Goal: Task Accomplishment & Management: Use online tool/utility

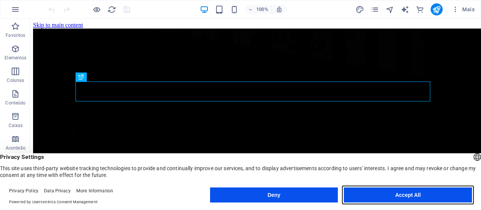
click at [411, 198] on button "Accept All" at bounding box center [408, 194] width 128 height 15
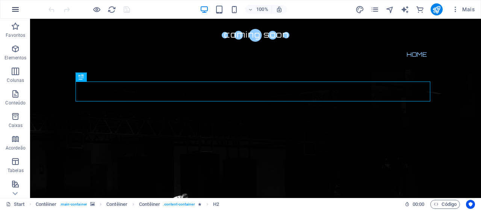
click at [21, 9] on button "button" at bounding box center [15, 9] width 18 height 18
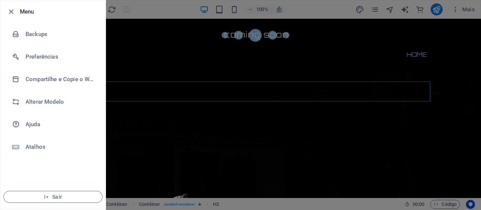
click at [152, 9] on div at bounding box center [240, 105] width 481 height 210
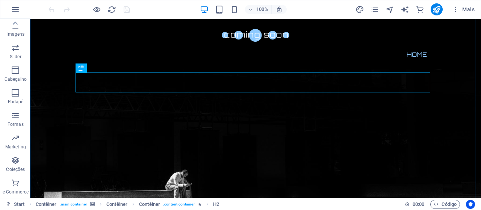
scroll to position [46, 0]
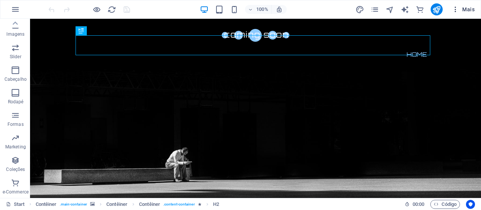
click at [459, 9] on icon "button" at bounding box center [455, 10] width 8 height 8
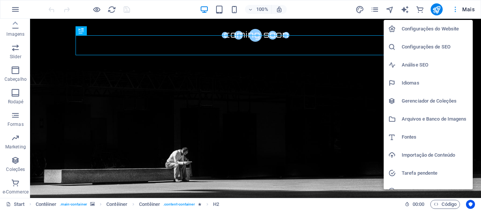
click at [459, 9] on div at bounding box center [240, 105] width 481 height 210
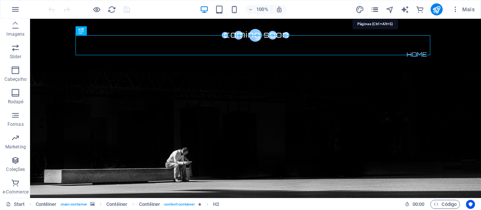
click at [378, 11] on icon "pages" at bounding box center [374, 9] width 9 height 9
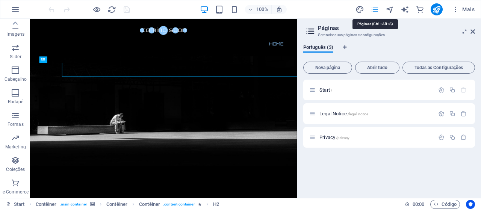
scroll to position [0, 0]
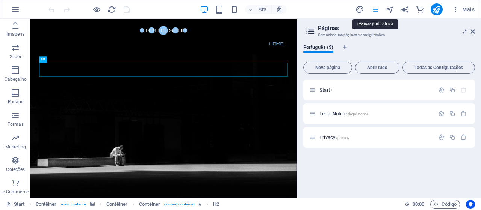
click at [378, 11] on icon "pages" at bounding box center [374, 9] width 9 height 9
click at [455, 11] on icon "button" at bounding box center [455, 10] width 8 height 8
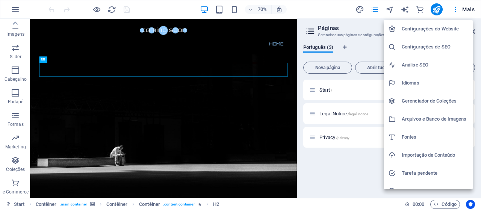
click at [471, 8] on div at bounding box center [240, 105] width 481 height 210
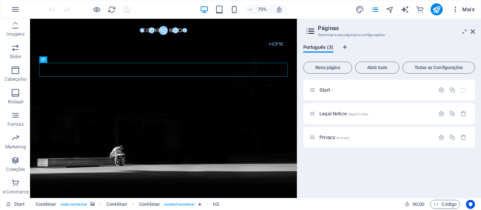
click at [454, 11] on icon "button" at bounding box center [455, 10] width 8 height 8
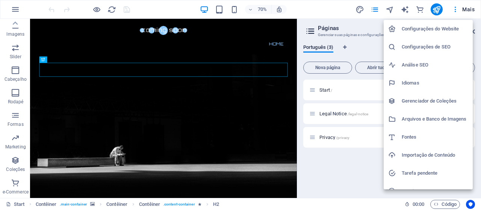
click at [433, 29] on h6 "Configurações do Website" at bounding box center [435, 28] width 66 height 9
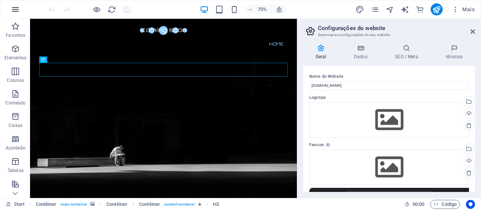
click at [14, 11] on icon "button" at bounding box center [15, 9] width 9 height 9
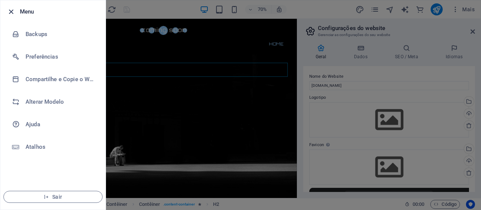
click at [11, 10] on icon "button" at bounding box center [11, 12] width 9 height 9
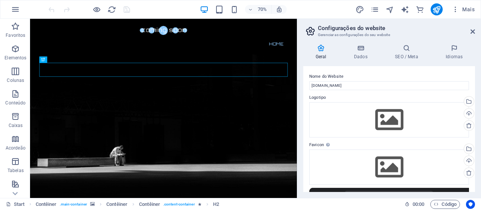
click at [470, 31] on h2 "Configurações do website" at bounding box center [396, 28] width 157 height 7
click at [473, 33] on icon at bounding box center [472, 32] width 5 height 6
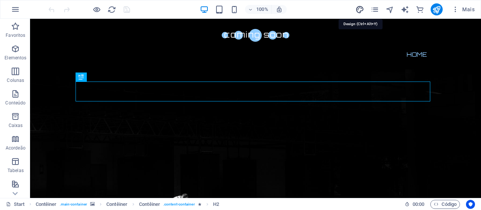
click at [363, 10] on icon "design" at bounding box center [359, 9] width 9 height 9
select select "px"
select select "300"
select select "px"
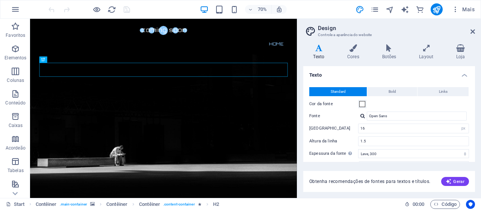
click at [470, 31] on h2 "Design" at bounding box center [396, 28] width 157 height 7
drag, startPoint x: 474, startPoint y: 31, endPoint x: 432, endPoint y: 13, distance: 45.8
click at [474, 31] on icon at bounding box center [472, 32] width 5 height 6
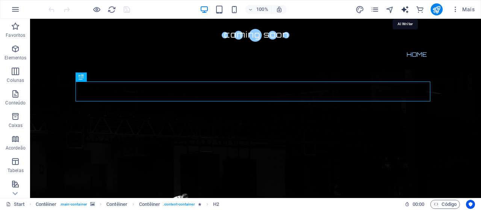
click at [406, 12] on icon "text_generator" at bounding box center [404, 9] width 9 height 9
select select "English"
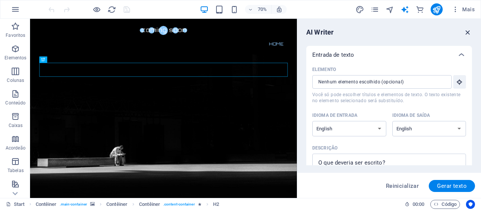
click at [467, 31] on icon "button" at bounding box center [468, 32] width 8 height 8
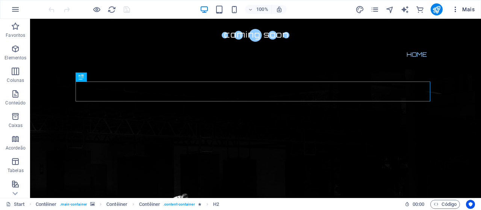
click at [453, 11] on icon "button" at bounding box center [455, 10] width 8 height 8
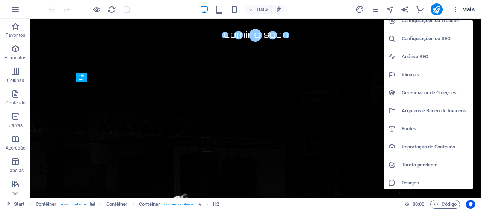
scroll to position [29, 0]
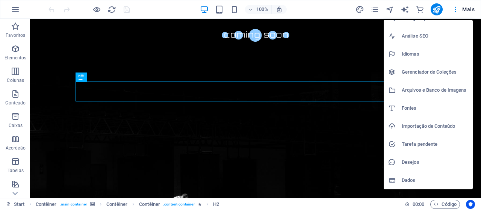
click at [12, 10] on div at bounding box center [240, 105] width 481 height 210
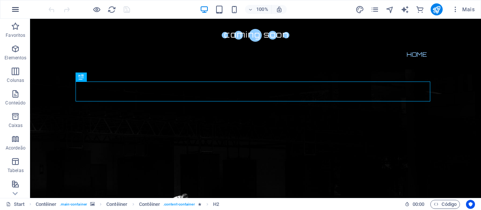
click at [20, 10] on button "button" at bounding box center [15, 9] width 18 height 18
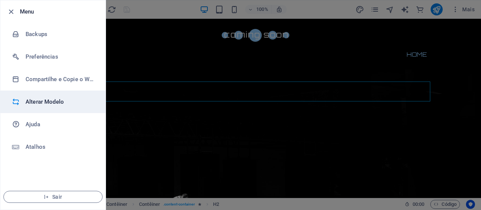
click at [61, 102] on h6 "Alterar Modelo" at bounding box center [60, 101] width 69 height 9
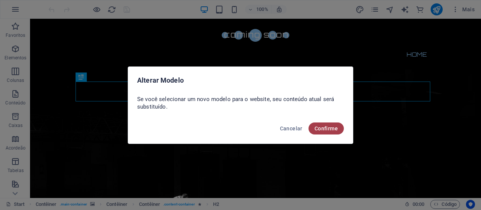
click at [341, 128] on button "Confirme" at bounding box center [325, 128] width 35 height 12
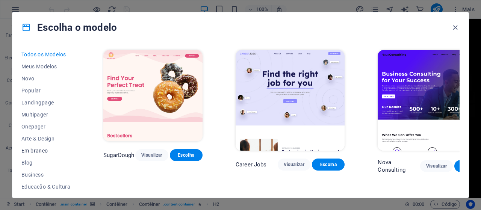
click at [42, 152] on span "Em branco" at bounding box center [45, 151] width 49 height 6
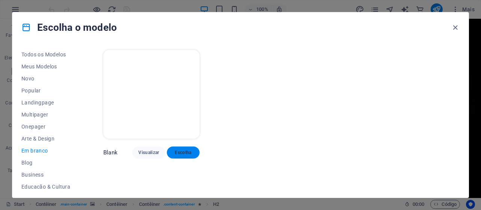
click at [195, 153] on button "Escolha" at bounding box center [183, 152] width 33 height 12
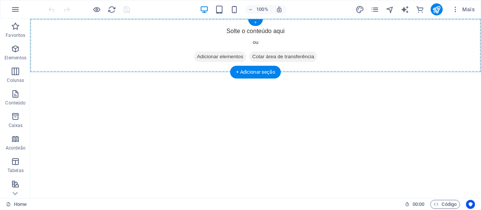
drag, startPoint x: 230, startPoint y: 7, endPoint x: 172, endPoint y: 19, distance: 59.5
click at [259, 24] on div "+" at bounding box center [255, 22] width 15 height 7
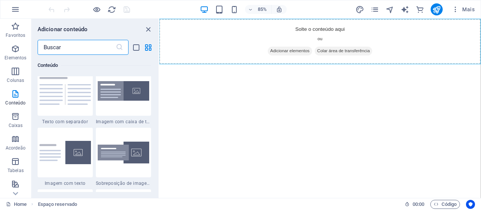
scroll to position [1352, 0]
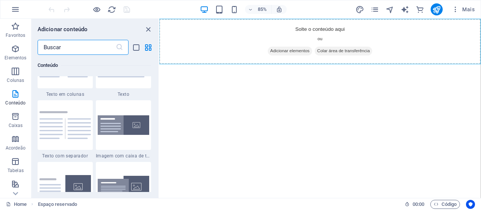
click at [385, 72] on html "Skip to main content Solte o conteúdo aqui ou Adicionar elementos Colar área de…" at bounding box center [348, 45] width 378 height 53
click at [318, 72] on html "Skip to main content Solte o conteúdo aqui ou Adicionar elementos Colar área de…" at bounding box center [348, 45] width 378 height 53
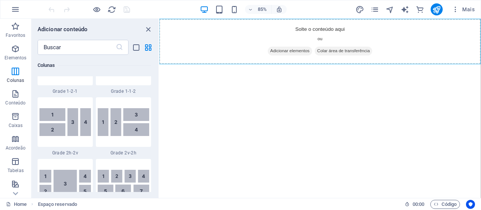
scroll to position [1089, 0]
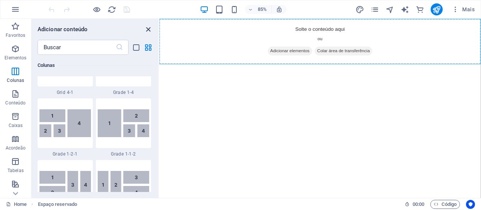
drag, startPoint x: 147, startPoint y: 31, endPoint x: 117, endPoint y: 12, distance: 35.1
click at [147, 31] on icon "close panel" at bounding box center [148, 29] width 9 height 9
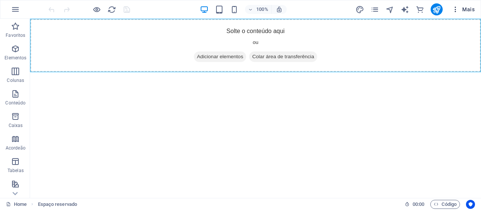
click at [456, 9] on icon "button" at bounding box center [455, 10] width 8 height 8
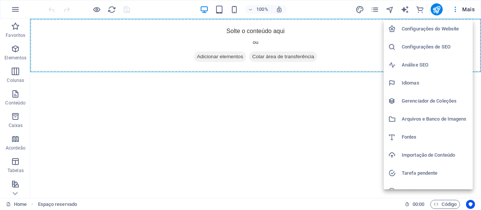
click at [347, 128] on div at bounding box center [240, 105] width 481 height 210
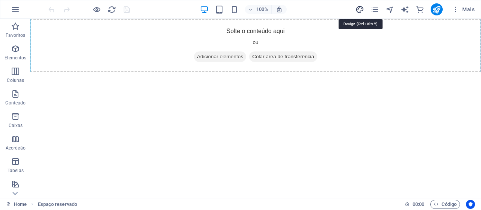
click at [362, 11] on icon "design" at bounding box center [359, 9] width 9 height 9
select select "px"
select select "400"
select select "px"
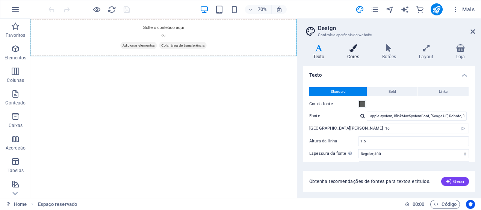
click at [358, 52] on h4 "Cores" at bounding box center [354, 52] width 35 height 16
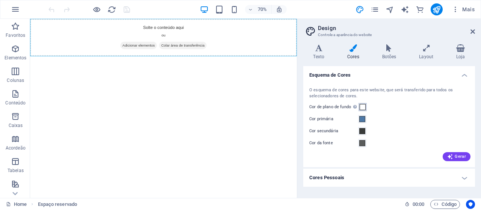
click at [362, 106] on span at bounding box center [362, 107] width 6 height 6
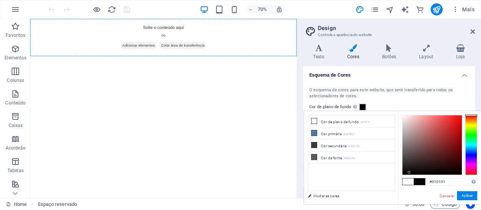
type input "#000000"
drag, startPoint x: 411, startPoint y: 146, endPoint x: 393, endPoint y: 187, distance: 44.7
click at [393, 187] on div "less Cor de plano de fundo #ffffff Cor primária #4e79a7 Cor secundária #3a3c3b …" at bounding box center [392, 157] width 177 height 93
click at [464, 199] on button "Aplicar" at bounding box center [467, 195] width 20 height 9
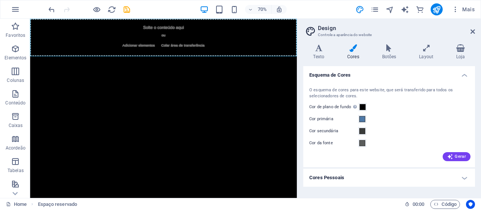
click at [366, 72] on html "Skip to main content Solte o conteúdo aqui ou Adicionar elementos Colar área de…" at bounding box center [220, 45] width 381 height 53
click at [476, 32] on aside "Design Controle a aparência do website Variantes Texto Cores Botões Layout Loja…" at bounding box center [389, 108] width 184 height 179
click at [473, 31] on icon at bounding box center [472, 32] width 5 height 6
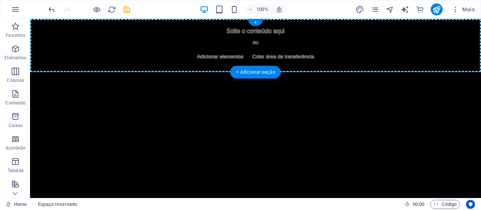
click at [222, 59] on span "Adicionar elementos" at bounding box center [220, 56] width 52 height 11
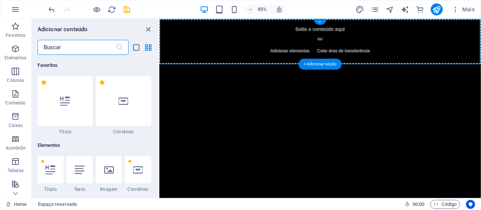
click at [389, 72] on html "Skip to main content Solte o conteúdo aqui ou Adicionar elementos Colar área de…" at bounding box center [348, 45] width 378 height 53
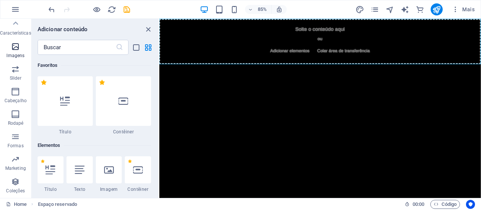
scroll to position [144, 0]
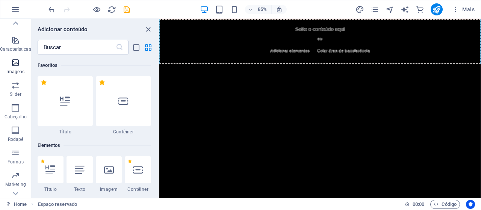
click at [16, 57] on button "Imagens" at bounding box center [15, 66] width 31 height 23
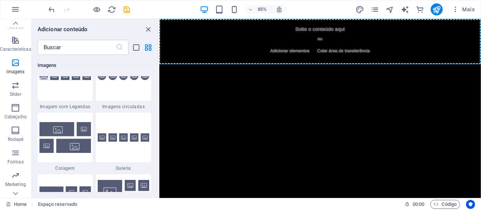
scroll to position [3846, 0]
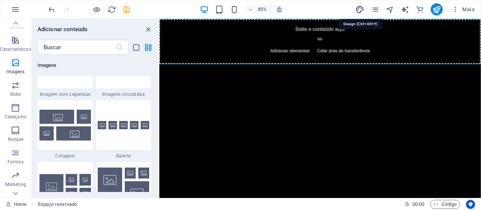
click at [356, 10] on icon "design" at bounding box center [359, 9] width 9 height 9
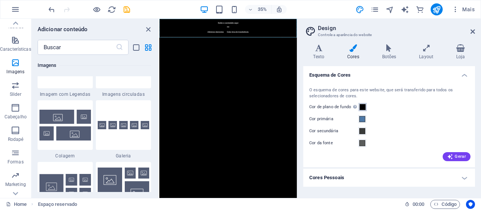
click at [362, 106] on span at bounding box center [362, 107] width 6 height 6
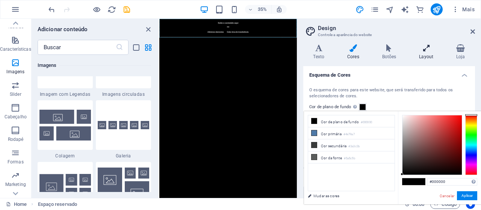
click at [437, 50] on icon at bounding box center [426, 48] width 34 height 8
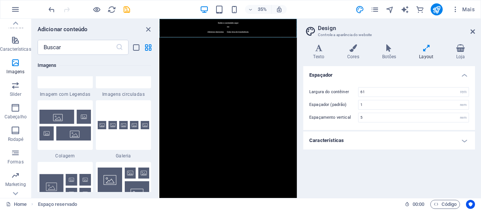
click at [460, 136] on h4 "Características" at bounding box center [389, 140] width 172 height 18
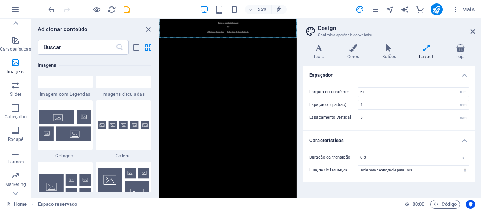
click at [278, 72] on html "Skip to main content Solte o conteúdo aqui ou Adicionar elementos Colar área de…" at bounding box center [355, 45] width 393 height 53
drag, startPoint x: 362, startPoint y: 174, endPoint x: 305, endPoint y: 155, distance: 60.0
click at [305, 72] on html "Skip to main content Solte o conteúdo aqui ou Adicionar elementos Colar área de…" at bounding box center [355, 45] width 393 height 53
click at [475, 32] on aside "Design Controle a aparência do website Variantes Texto Cores Botões Layout Loja…" at bounding box center [389, 108] width 184 height 179
click at [471, 32] on icon at bounding box center [472, 32] width 5 height 6
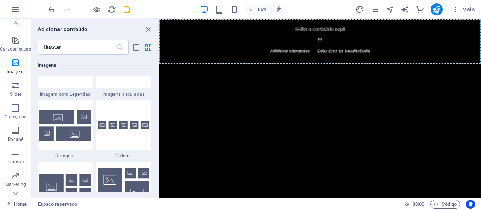
click at [270, 72] on html "Skip to main content Solte o conteúdo aqui ou Adicionar elementos Colar área de…" at bounding box center [348, 45] width 378 height 53
click at [356, 72] on html "Skip to main content Solte o conteúdo aqui ou Adicionar elementos Colar área de…" at bounding box center [348, 45] width 378 height 53
click at [297, 72] on html "Skip to main content Solte o conteúdo aqui ou Adicionar elementos Colar área de…" at bounding box center [348, 45] width 378 height 53
drag, startPoint x: 296, startPoint y: 127, endPoint x: 469, endPoint y: 36, distance: 195.7
click at [271, 72] on html "Skip to main content Solte o conteúdo aqui ou Adicionar elementos Colar área de…" at bounding box center [348, 45] width 378 height 53
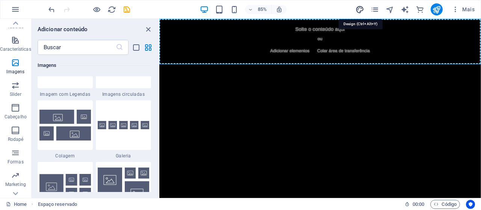
click at [363, 12] on icon "design" at bounding box center [359, 9] width 9 height 9
select select "rem"
select select "ease-in-out"
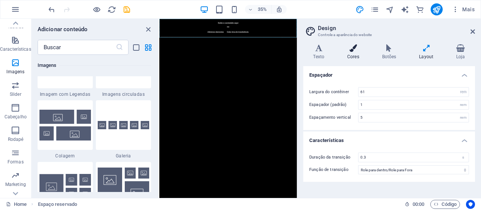
click at [361, 50] on icon at bounding box center [353, 48] width 32 height 8
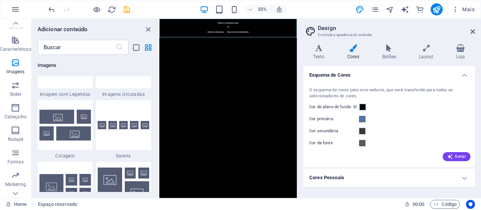
click at [447, 72] on html "Skip to main content Solte o conteúdo aqui ou Adicionar elementos Colar área de…" at bounding box center [355, 45] width 393 height 53
click at [390, 72] on html "Skip to main content Solte o conteúdo aqui ou Adicionar elementos Colar área de…" at bounding box center [355, 45] width 393 height 53
click at [472, 30] on icon at bounding box center [472, 32] width 5 height 6
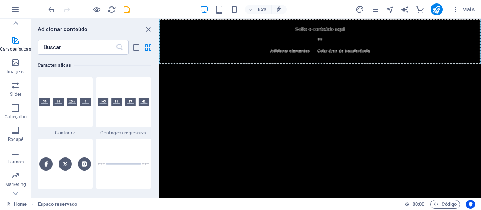
scroll to position [3583, 0]
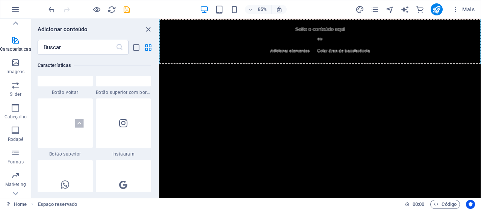
click at [278, 72] on html "Skip to main content Solte o conteúdo aqui ou Adicionar elementos Colar área de…" at bounding box center [348, 45] width 378 height 53
click at [341, 41] on div "Solte o conteúdo aqui ou Adicionar elementos Colar área de transferência" at bounding box center [348, 45] width 378 height 53
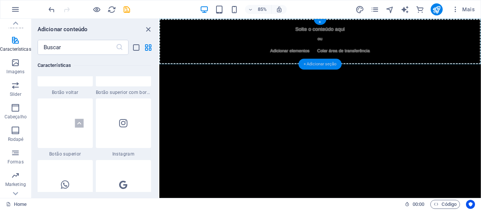
click at [319, 62] on div "+ Adicionar seção" at bounding box center [319, 64] width 43 height 11
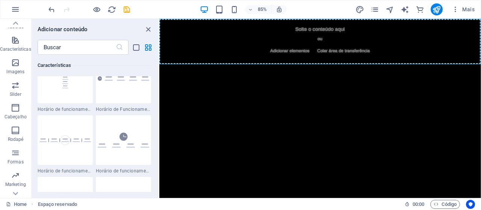
scroll to position [1314, 0]
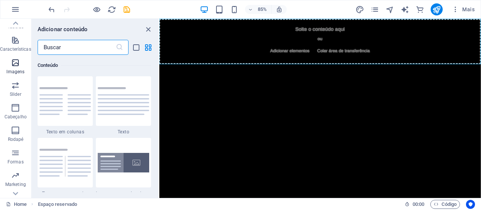
drag, startPoint x: 106, startPoint y: 51, endPoint x: 23, endPoint y: 59, distance: 82.7
click at [23, 59] on div "Favoritos Elementos Colunas Conteúdo Caixas Acordeão Tabelas Características Im…" at bounding box center [79, 108] width 159 height 179
click at [23, 60] on span "Imagens" at bounding box center [15, 67] width 31 height 18
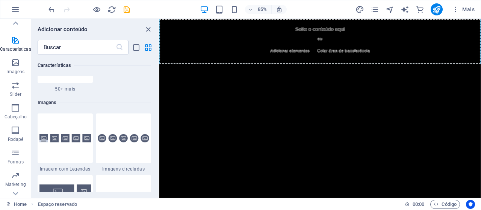
scroll to position [3771, 0]
click at [283, 72] on html "Skip to main content Solte o conteúdo aqui ou Adicionar elementos Colar área de…" at bounding box center [348, 45] width 378 height 53
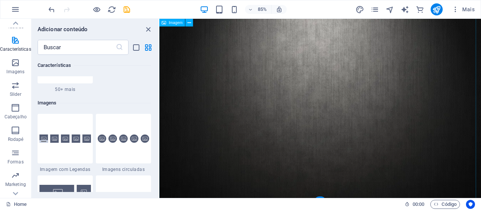
scroll to position [0, 0]
click at [351, 137] on figure at bounding box center [348, 137] width 378 height 237
click at [190, 25] on icon at bounding box center [189, 22] width 3 height 7
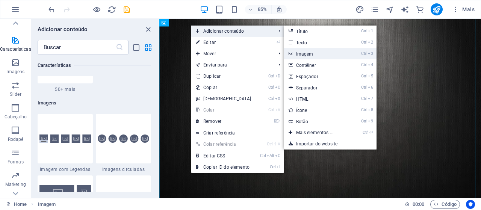
click at [333, 54] on link "Ctrl 3 Imagem" at bounding box center [316, 53] width 65 height 11
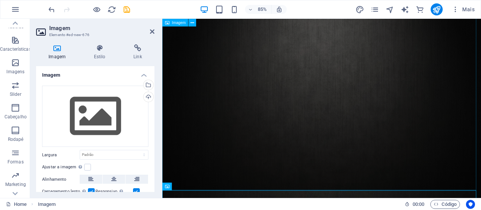
scroll to position [29, 0]
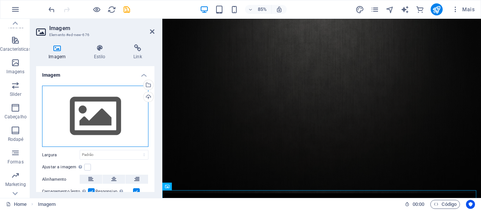
click at [95, 116] on div "Arraste os arquivos aqui, clique para escolher os arquivos ou selecione os arqu…" at bounding box center [95, 117] width 106 height 62
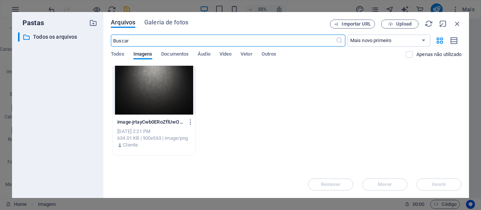
scroll to position [0, 0]
click at [391, 23] on icon "button" at bounding box center [390, 24] width 5 height 5
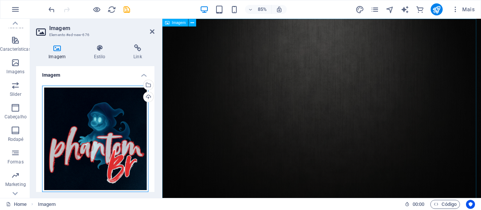
drag, startPoint x: 273, startPoint y: 137, endPoint x: 322, endPoint y: 84, distance: 72.0
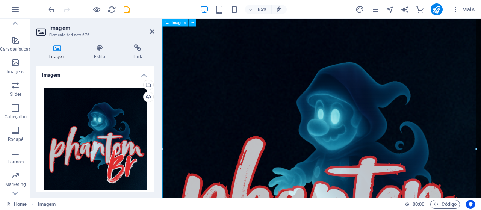
scroll to position [188, 0]
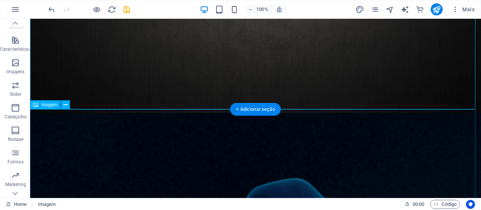
scroll to position [225, 0]
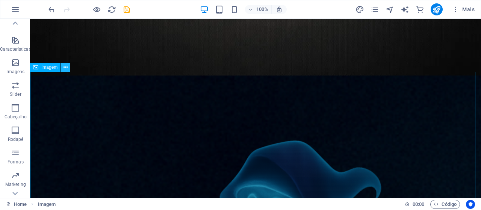
click at [67, 69] on icon at bounding box center [65, 67] width 4 height 8
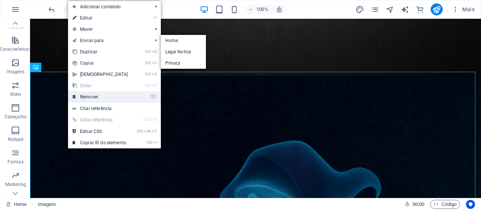
click at [110, 98] on link "⌦ Remover" at bounding box center [100, 96] width 65 height 11
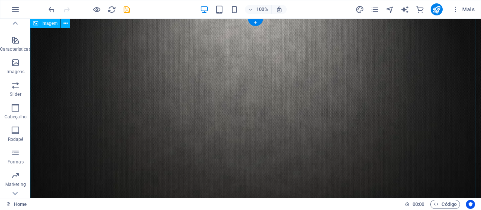
scroll to position [0, 0]
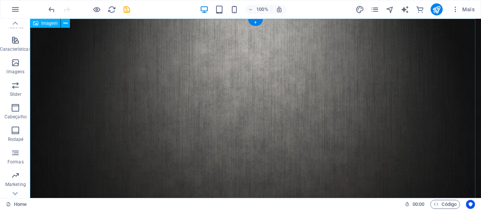
click at [189, 100] on figure at bounding box center [255, 160] width 451 height 282
click at [67, 24] on icon at bounding box center [65, 24] width 4 height 8
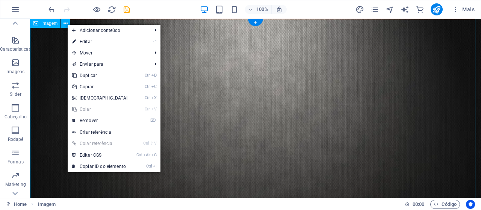
click at [258, 85] on figure at bounding box center [255, 160] width 451 height 282
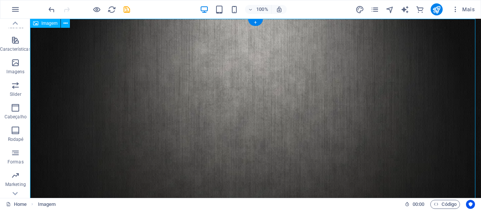
click at [65, 29] on figure at bounding box center [255, 160] width 451 height 282
click at [66, 28] on div "Imagem" at bounding box center [52, 23] width 45 height 9
click at [66, 24] on icon at bounding box center [65, 24] width 4 height 8
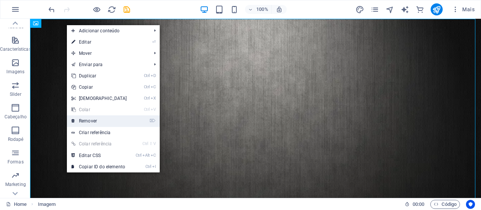
click at [95, 117] on link "⌦ Remover" at bounding box center [99, 120] width 65 height 11
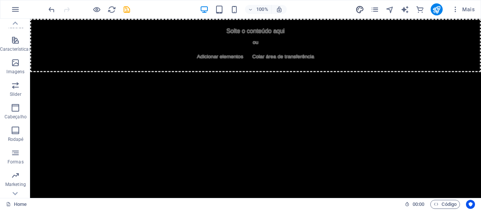
click at [359, 13] on icon "design" at bounding box center [359, 9] width 9 height 9
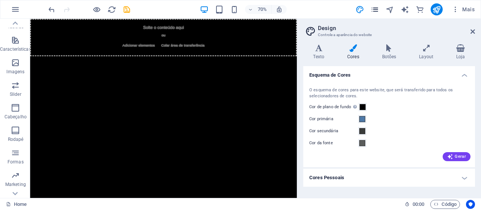
click at [370, 12] on div "Mais" at bounding box center [416, 9] width 122 height 12
click at [371, 12] on icon "pages" at bounding box center [374, 9] width 9 height 9
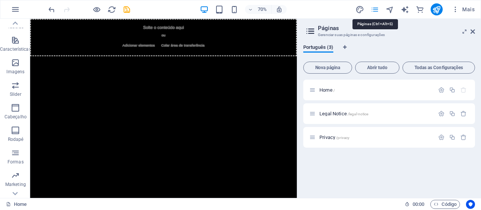
click at [373, 12] on icon "pages" at bounding box center [374, 9] width 9 height 9
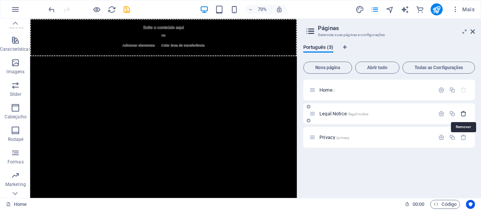
click at [465, 115] on icon "button" at bounding box center [463, 113] width 6 height 6
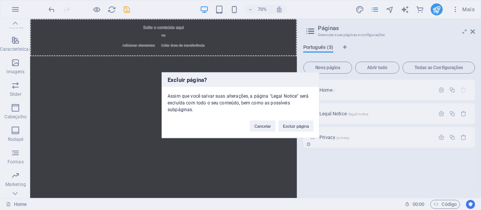
drag, startPoint x: 287, startPoint y: 124, endPoint x: 409, endPoint y: 123, distance: 122.8
click at [287, 124] on button "Excluir página" at bounding box center [295, 125] width 35 height 11
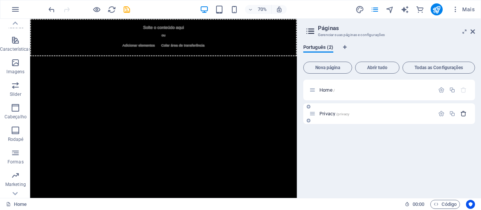
click at [464, 115] on icon "button" at bounding box center [463, 113] width 6 height 6
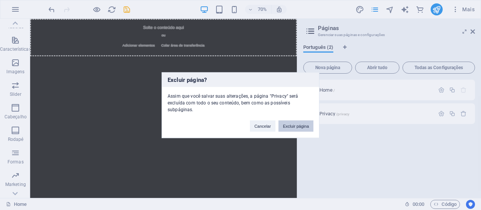
click at [297, 125] on button "Excluir página" at bounding box center [295, 125] width 35 height 11
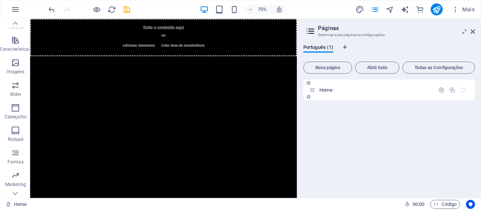
click at [363, 87] on div "Home /" at bounding box center [371, 90] width 125 height 9
click at [437, 90] on button "button" at bounding box center [441, 90] width 11 height 6
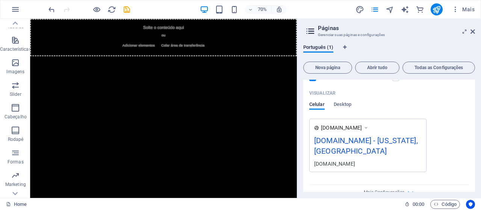
scroll to position [191, 0]
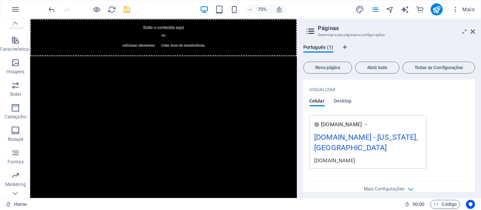
click at [391, 183] on div "Nome Home ​ URL SLUG / ​ Título SEO IA ​ 275 / 580 Px Descrição de SEO IA ​ 93 …" at bounding box center [389, 54] width 172 height 290
click at [395, 186] on span "Mais Configurações" at bounding box center [384, 188] width 41 height 5
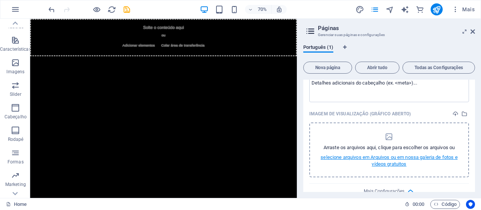
scroll to position [306, 0]
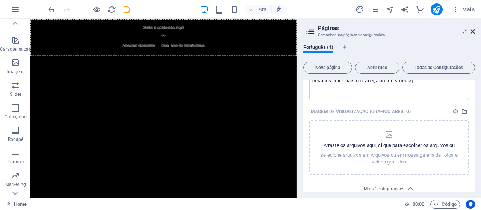
click at [472, 34] on icon at bounding box center [472, 32] width 5 height 6
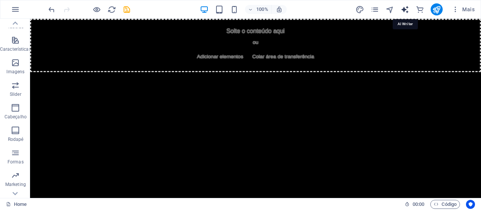
click at [406, 9] on icon "text_generator" at bounding box center [404, 9] width 9 height 9
select select "English"
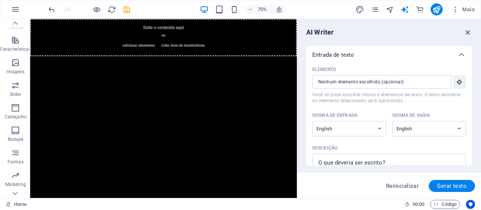
click at [467, 32] on icon "button" at bounding box center [468, 32] width 8 height 8
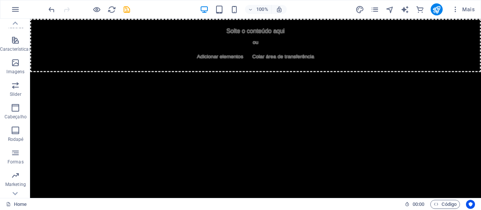
click at [300, 72] on html "Skip to main content Solte o conteúdo aqui ou Adicionar elementos Colar área de…" at bounding box center [255, 45] width 451 height 53
click at [284, 72] on html "Skip to main content Solte o conteúdo aqui ou Adicionar elementos Colar área de…" at bounding box center [255, 45] width 451 height 53
click at [287, 72] on html "Skip to main content Solte o conteúdo aqui ou Adicionar elementos Colar área de…" at bounding box center [255, 45] width 451 height 53
click at [239, 72] on html "Skip to main content Solte o conteúdo aqui ou Adicionar elementos Colar área de…" at bounding box center [255, 45] width 451 height 53
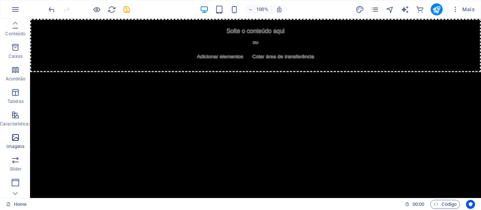
scroll to position [69, 0]
click at [21, 118] on span "Características" at bounding box center [15, 120] width 31 height 18
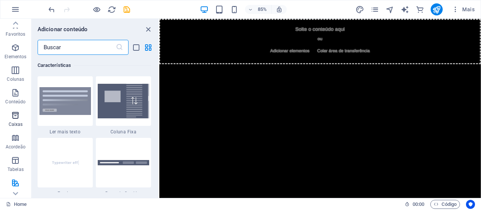
scroll to position [0, 0]
click at [237, 72] on html "Skip to main content Solte o conteúdo aqui ou Adicionar elementos Colar área de…" at bounding box center [348, 45] width 378 height 53
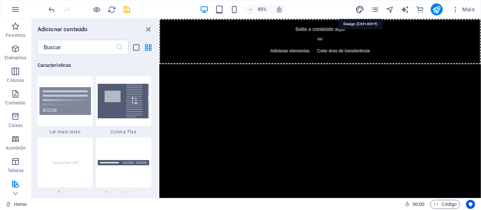
click at [359, 9] on icon "design" at bounding box center [359, 9] width 9 height 9
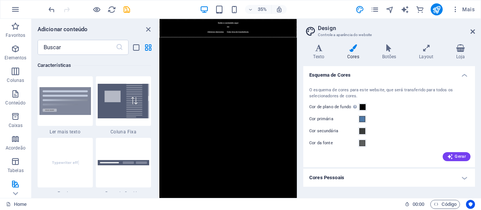
click at [350, 48] on icon at bounding box center [353, 48] width 32 height 8
click at [467, 176] on h4 "Cores Pessoais" at bounding box center [389, 178] width 172 height 18
click at [361, 104] on span at bounding box center [362, 107] width 6 height 6
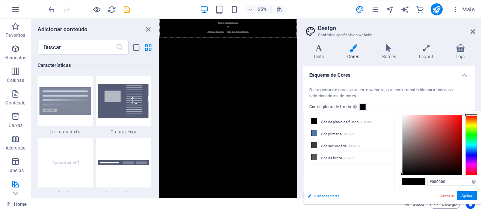
click at [322, 196] on link "Mudar as cores" at bounding box center [347, 195] width 87 height 9
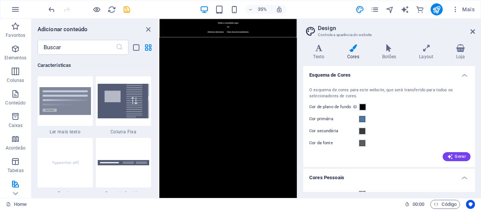
click at [463, 72] on h4 "Esquema de Cores" at bounding box center [389, 73] width 172 height 14
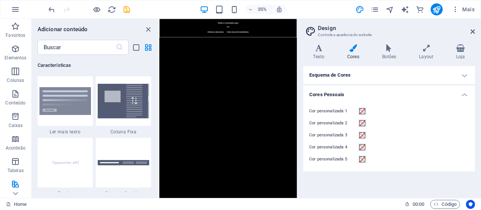
click at [338, 28] on h2 "Design" at bounding box center [396, 28] width 157 height 7
click at [432, 54] on h4 "Layout" at bounding box center [427, 52] width 37 height 16
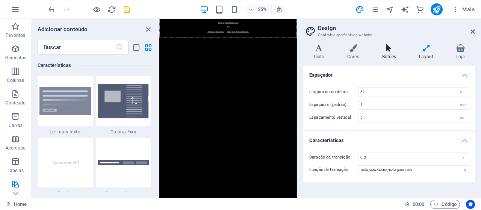
click at [386, 50] on icon at bounding box center [389, 48] width 34 height 8
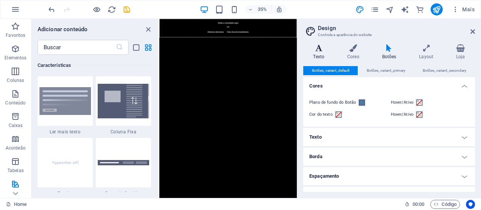
click at [325, 56] on h4 "Texto" at bounding box center [320, 52] width 34 height 16
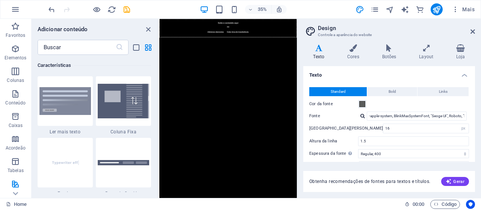
click at [449, 72] on html "Skip to main content Solte o conteúdo aqui ou Adicionar elementos Colar área de…" at bounding box center [355, 45] width 393 height 53
click at [476, 30] on aside "Design Controle a aparência do website Variantes Texto Cores Botões Layout Loja…" at bounding box center [389, 108] width 184 height 179
click at [473, 33] on icon at bounding box center [472, 32] width 5 height 6
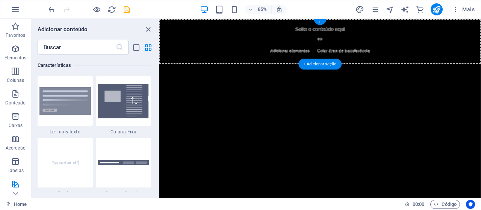
click at [320, 43] on div "Solte o conteúdo aqui ou Adicionar elementos Colar área de transferência" at bounding box center [348, 45] width 378 height 53
click at [306, 68] on div "+ Adicionar seção" at bounding box center [319, 64] width 43 height 11
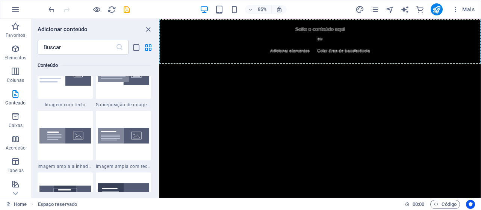
scroll to position [1502, 0]
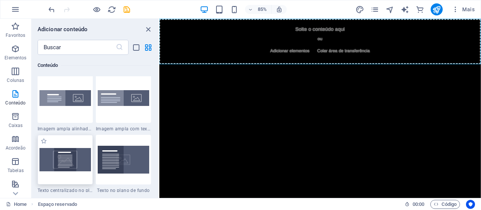
click at [78, 163] on img at bounding box center [64, 159] width 51 height 23
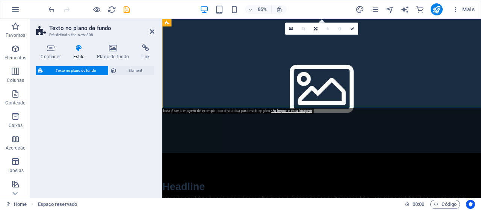
select select "%"
select select "rem"
select select "px"
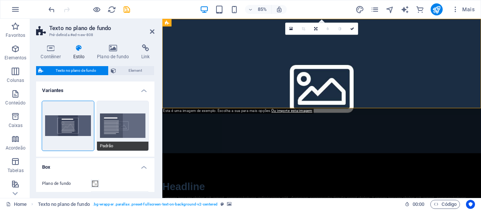
click at [104, 130] on button "Padrão" at bounding box center [123, 126] width 52 height 50
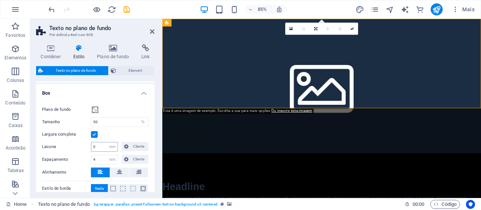
scroll to position [75, 0]
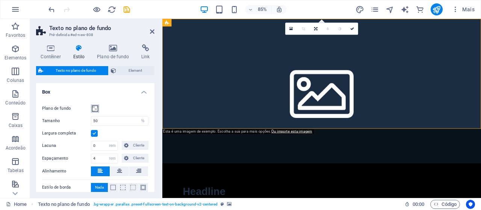
click at [97, 111] on span at bounding box center [95, 109] width 6 height 6
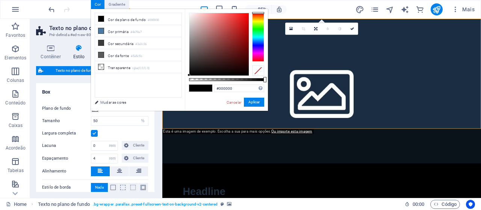
click at [62, 93] on h4 "Box" at bounding box center [95, 90] width 118 height 14
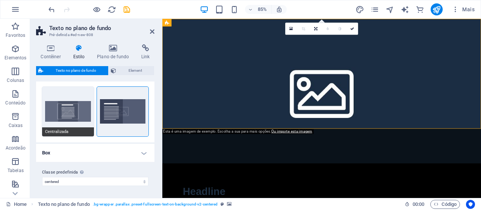
scroll to position [14, 0]
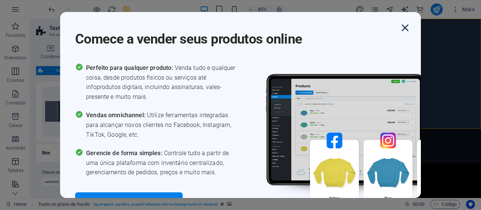
click at [406, 26] on icon "button" at bounding box center [405, 28] width 14 height 14
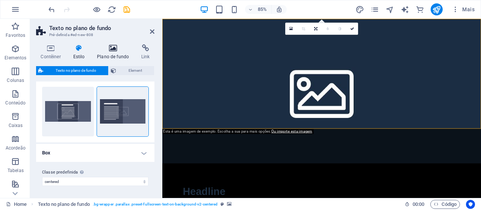
click at [115, 53] on h4 "Plano de fundo" at bounding box center [114, 52] width 44 height 16
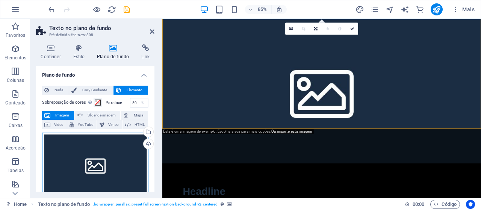
click at [132, 153] on div "Arraste os arquivos aqui, clique para escolher os arquivos ou selecione os arqu…" at bounding box center [95, 165] width 106 height 65
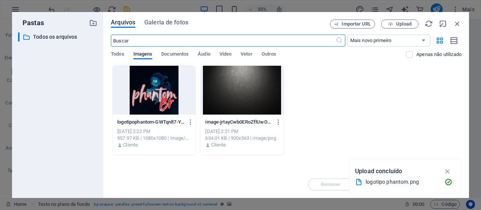
click at [253, 98] on div at bounding box center [242, 90] width 83 height 49
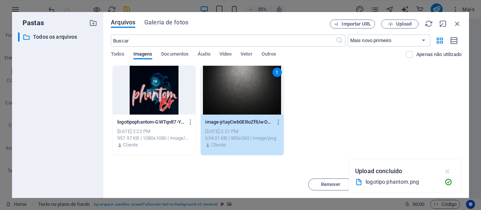
click at [449, 171] on icon "button" at bounding box center [447, 171] width 9 height 8
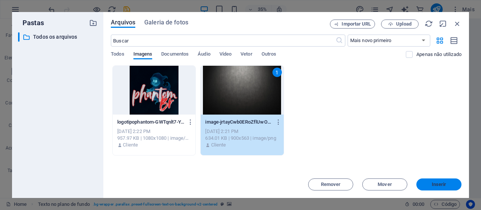
click at [433, 185] on span "Inserir" at bounding box center [439, 184] width 15 height 5
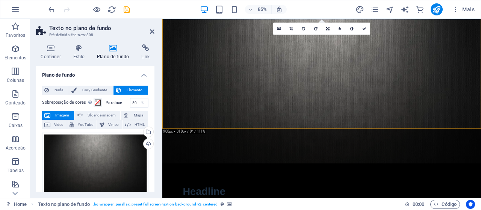
click at [446, 202] on html "Skip to main content Headline Lorem ipsum dolor sit amet, consectetuer adipisci…" at bounding box center [349, 150] width 375 height 263
click at [309, 195] on html "Skip to main content Headline Lorem ipsum dolor sit amet, consectetuer adipisci…" at bounding box center [349, 150] width 375 height 263
click at [324, 172] on html "Skip to main content Headline Lorem ipsum dolor sit amet, consectetuer adipisci…" at bounding box center [349, 150] width 375 height 263
click at [394, 173] on html "Skip to main content Headline Lorem ipsum dolor sit amet, consectetuer adipisci…" at bounding box center [349, 150] width 375 height 263
click at [402, 80] on figure at bounding box center [349, 104] width 375 height 170
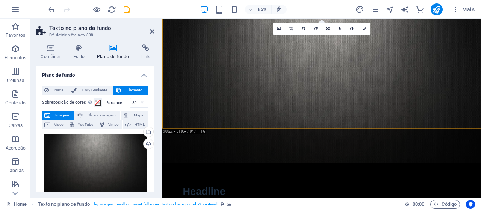
click at [424, 183] on html "Skip to main content Headline Lorem ipsum dolor sit amet, consectetuer adipisci…" at bounding box center [349, 150] width 375 height 263
click at [372, 195] on html "Skip to main content Headline Lorem ipsum dolor sit amet, consectetuer adipisci…" at bounding box center [349, 150] width 375 height 263
drag, startPoint x: 152, startPoint y: 30, endPoint x: 121, endPoint y: 13, distance: 35.5
click at [152, 30] on icon at bounding box center [152, 32] width 5 height 6
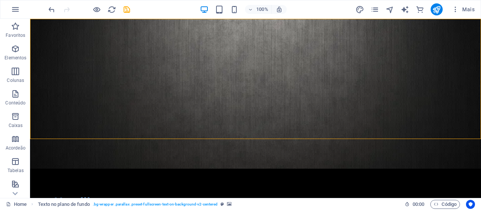
click at [205, 188] on html "Skip to main content Headline Lorem ipsum dolor sit amet, consectetuer adipisci…" at bounding box center [255, 140] width 451 height 243
click at [317, 131] on figure at bounding box center [255, 94] width 451 height 150
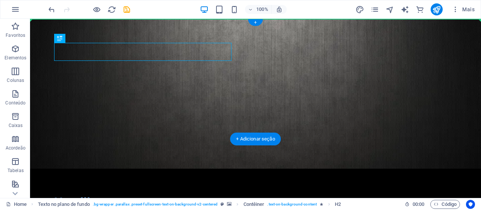
drag, startPoint x: 94, startPoint y: 51, endPoint x: 284, endPoint y: 48, distance: 190.8
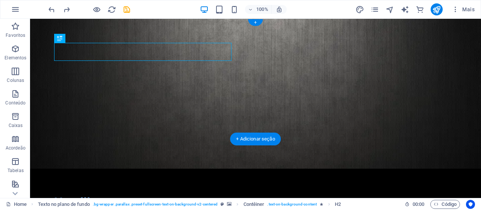
click at [318, 69] on figure at bounding box center [255, 94] width 451 height 150
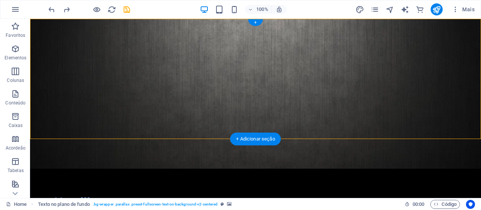
click at [295, 127] on figure at bounding box center [255, 94] width 451 height 150
click at [310, 114] on figure at bounding box center [255, 94] width 451 height 150
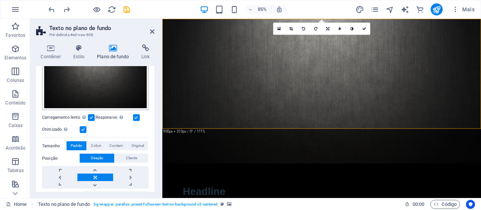
scroll to position [83, 0]
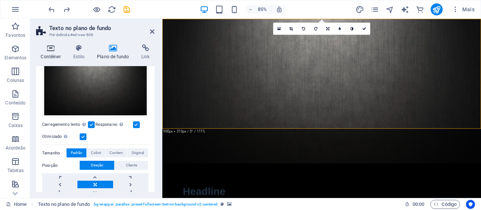
click at [55, 56] on h4 "Contêiner" at bounding box center [52, 52] width 32 height 16
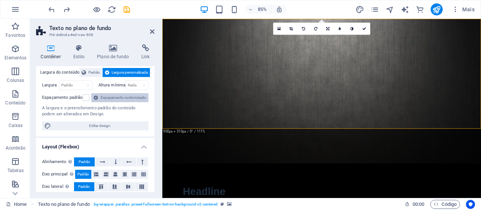
scroll to position [0, 0]
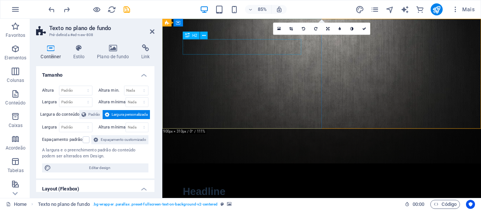
click at [202, 35] on icon at bounding box center [203, 35] width 3 height 7
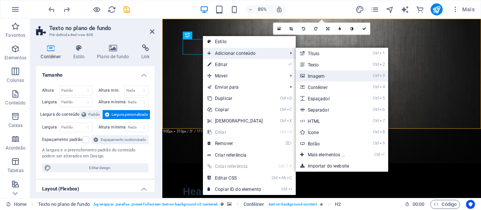
click at [325, 75] on link "Ctrl 3 Imagem" at bounding box center [328, 75] width 65 height 11
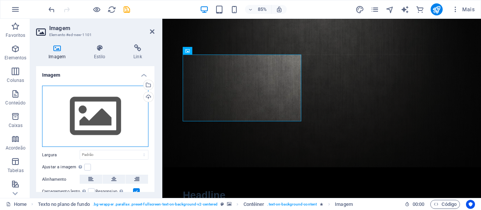
click at [106, 119] on div "Arraste os arquivos aqui, clique para escolher os arquivos ou selecione os arqu…" at bounding box center [95, 117] width 106 height 62
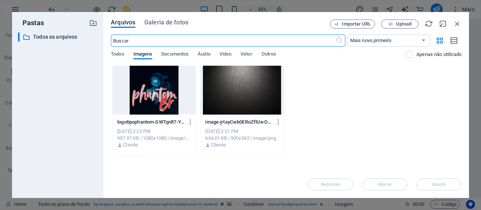
click at [159, 105] on div at bounding box center [154, 90] width 83 height 49
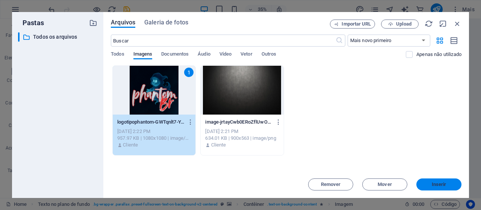
click at [451, 186] on span "Inserir" at bounding box center [438, 184] width 39 height 5
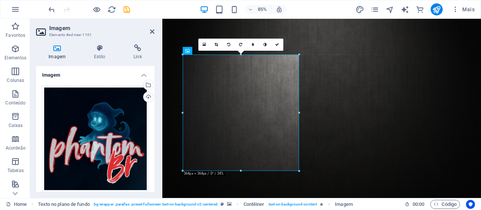
click at [421, 143] on figure at bounding box center [349, 138] width 375 height 239
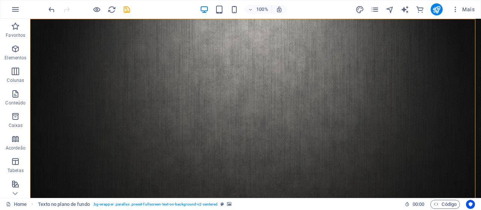
click at [355, 107] on figure at bounding box center [255, 137] width 451 height 237
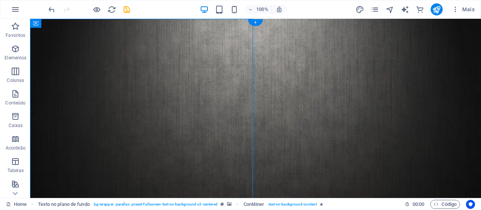
drag, startPoint x: 323, startPoint y: 80, endPoint x: 344, endPoint y: 85, distance: 20.8
click at [324, 80] on figure at bounding box center [255, 137] width 451 height 237
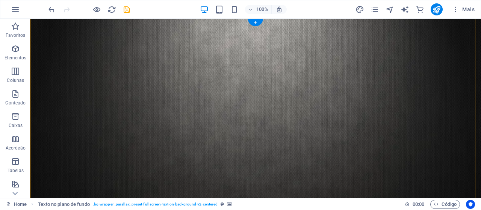
click at [368, 89] on figure at bounding box center [255, 137] width 451 height 237
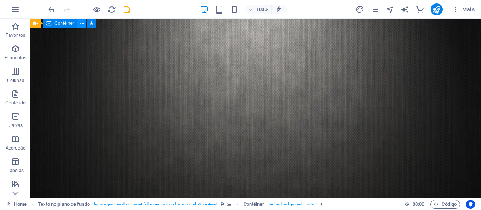
click at [84, 24] on icon at bounding box center [82, 24] width 4 height 8
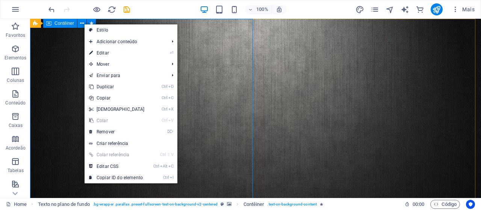
click at [68, 25] on span "Contêiner" at bounding box center [64, 23] width 20 height 5
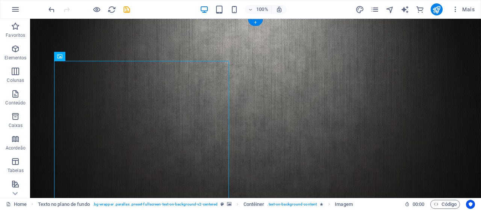
click at [260, 50] on figure at bounding box center [255, 137] width 451 height 237
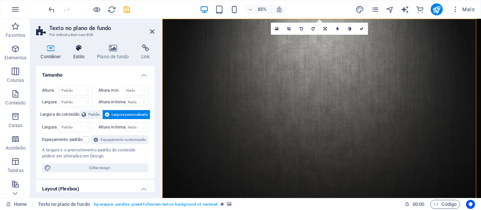
click at [78, 57] on h4 "Estilo" at bounding box center [80, 52] width 24 height 16
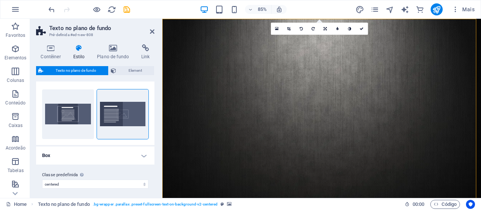
scroll to position [14, 0]
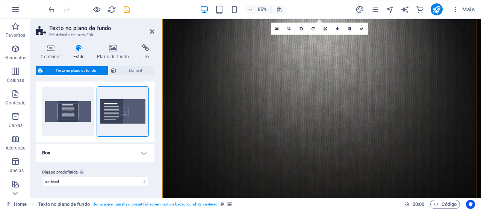
click at [127, 151] on h4 "Box" at bounding box center [95, 153] width 118 height 18
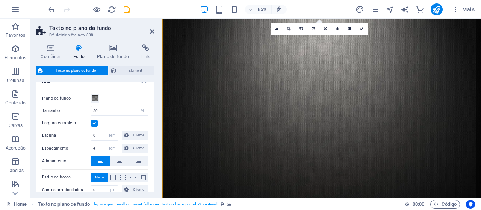
scroll to position [89, 0]
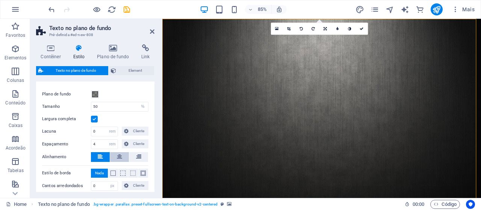
click at [115, 156] on button at bounding box center [119, 157] width 19 height 10
click at [94, 91] on span at bounding box center [95, 94] width 6 height 6
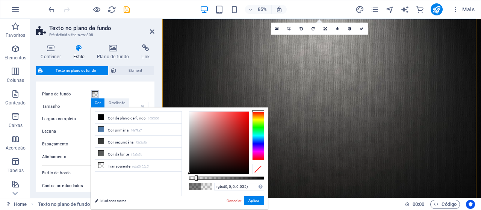
type input "rgba(0, 0, 0, 0)"
drag, startPoint x: 227, startPoint y: 176, endPoint x: 154, endPoint y: 183, distance: 72.9
click at [154, 183] on div "less Cor de plano de fundo #000000 Cor primária #4e79a7 Cor secundária #3a3c3b …" at bounding box center [179, 158] width 177 height 102
click at [254, 201] on button "Aplicar" at bounding box center [254, 200] width 20 height 9
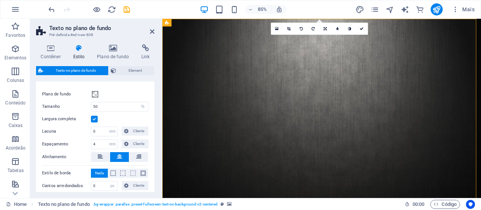
click at [248, 124] on figure at bounding box center [349, 138] width 375 height 239
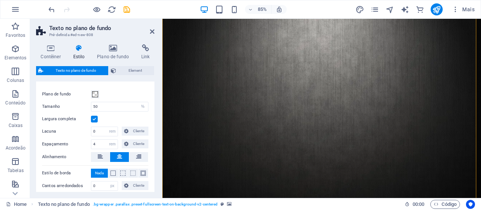
scroll to position [0, 0]
